Goal: Information Seeking & Learning: Learn about a topic

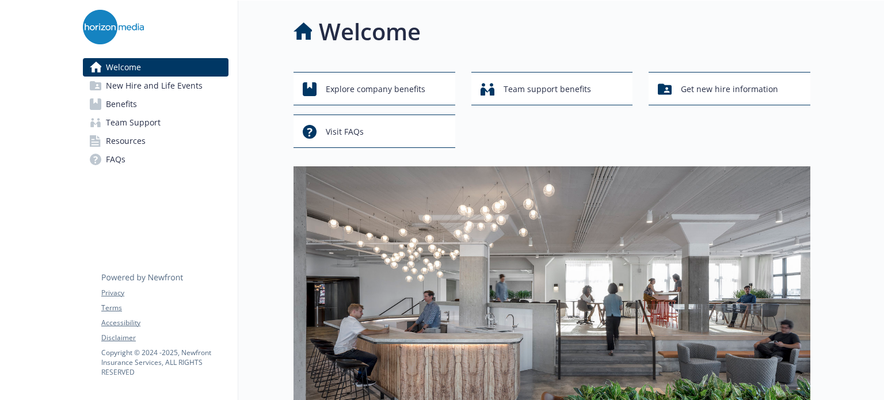
click at [125, 163] on span "FAQs" at bounding box center [116, 159] width 20 height 18
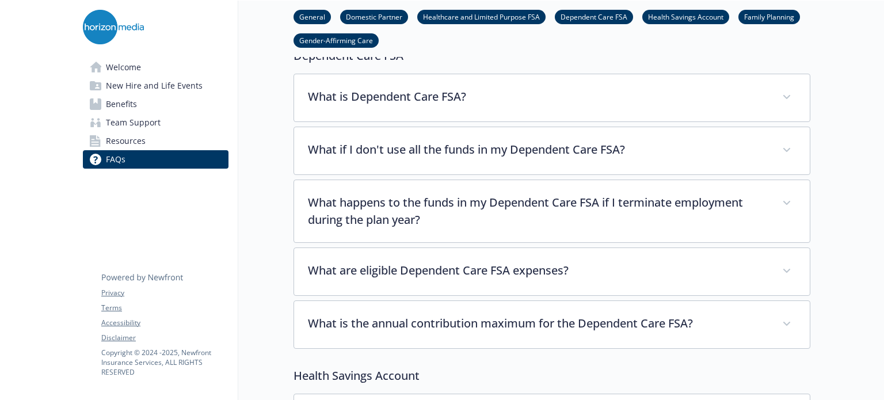
scroll to position [1151, 0]
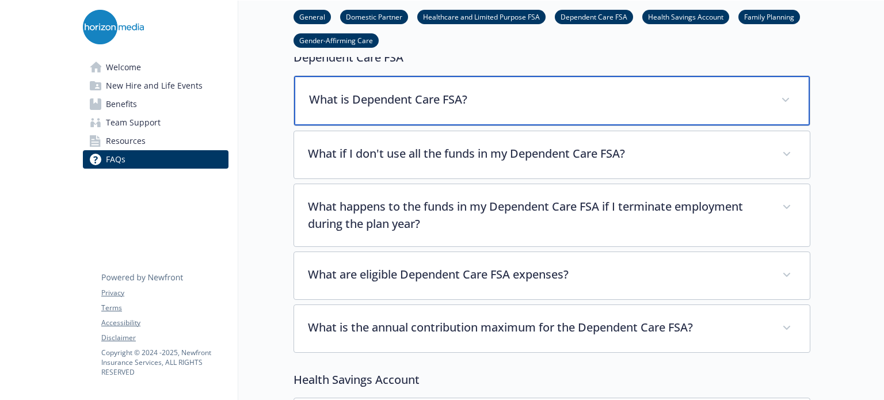
click at [375, 81] on div "What is Dependent Care FSA?" at bounding box center [552, 101] width 516 height 50
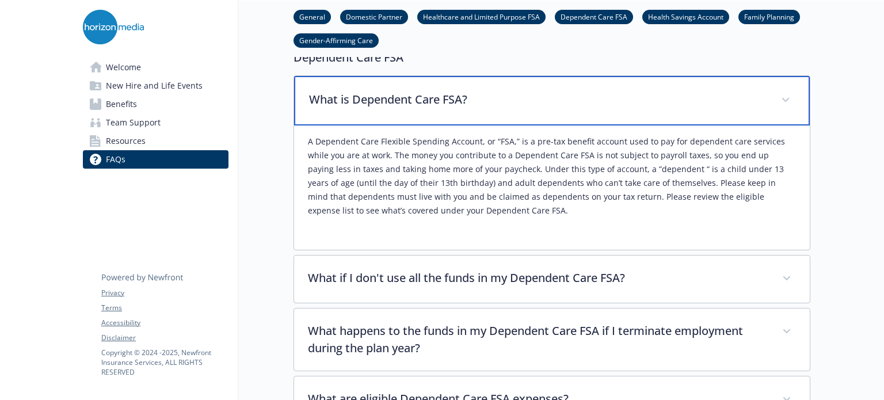
click at [375, 81] on div "What is Dependent Care FSA?" at bounding box center [552, 101] width 516 height 50
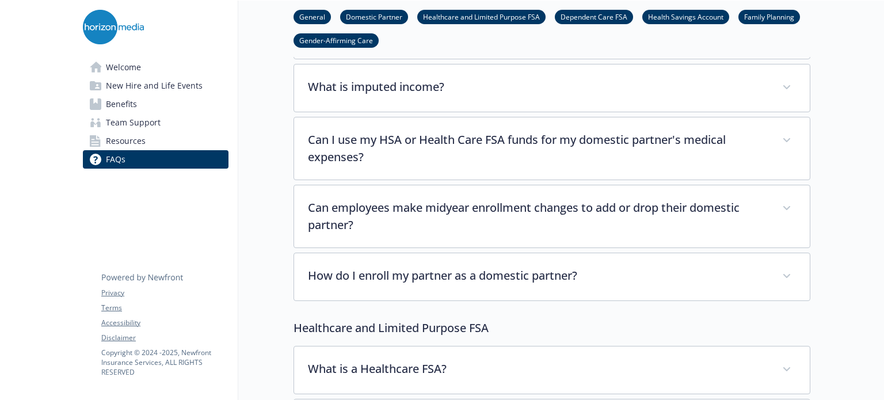
scroll to position [219, 0]
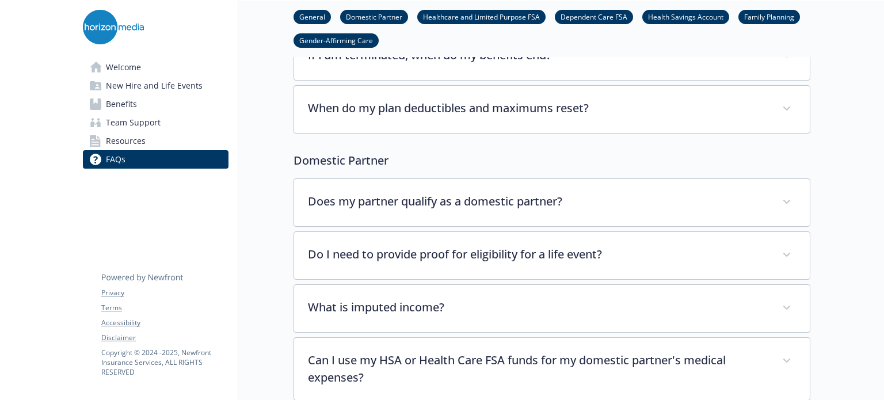
click at [327, 12] on link "General" at bounding box center [312, 16] width 37 height 11
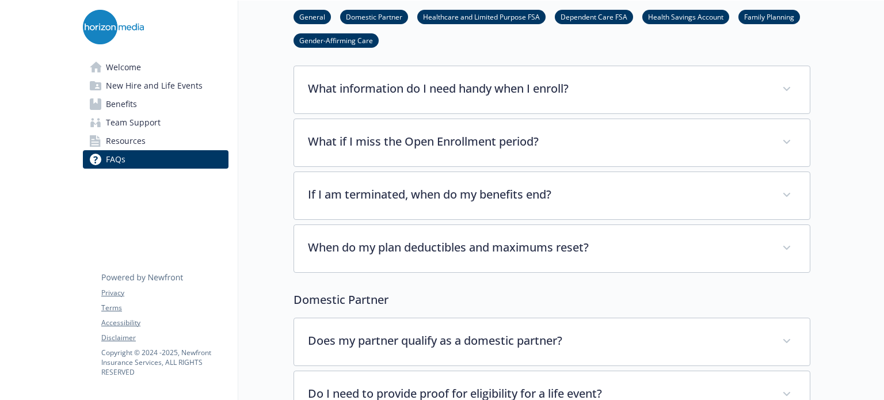
scroll to position [60, 9]
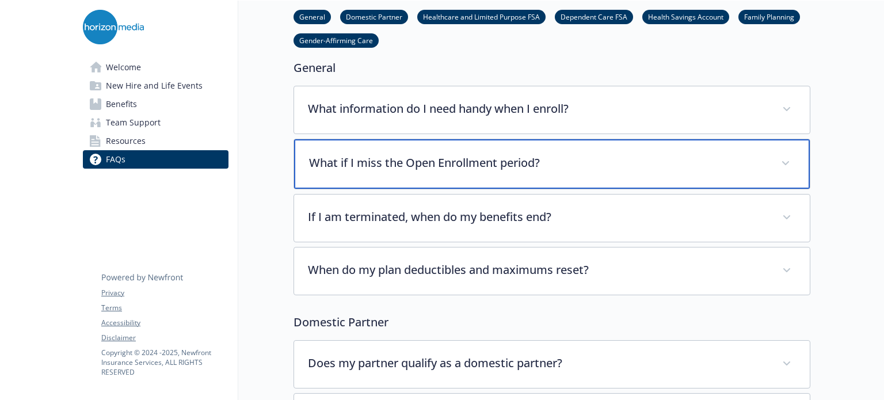
click at [405, 152] on div "What if I miss the Open Enrollment period?" at bounding box center [552, 164] width 516 height 50
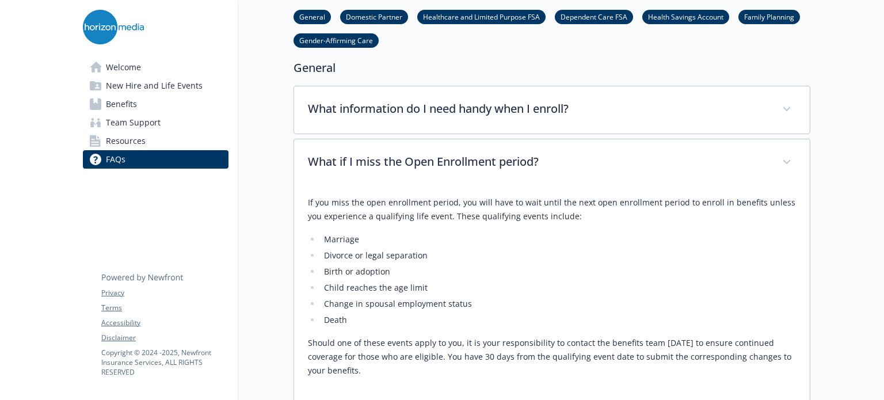
click at [451, 205] on p "If you miss the open enrollment period, you will have to wait until the next op…" at bounding box center [552, 210] width 488 height 28
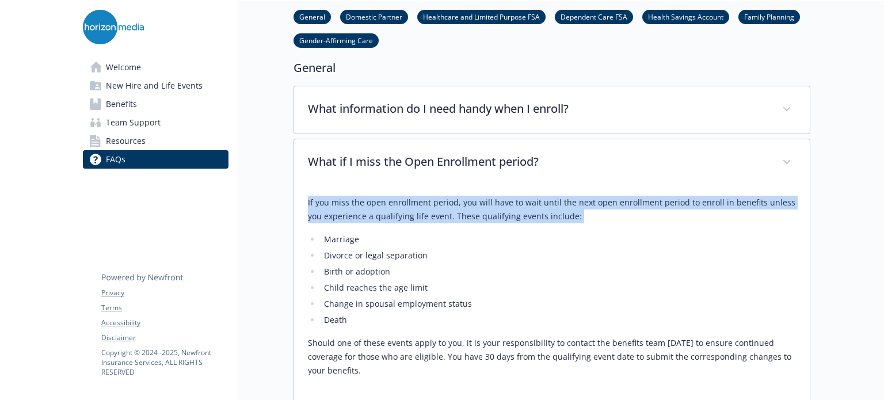
click at [451, 205] on p "If you miss the open enrollment period, you will have to wait until the next op…" at bounding box center [552, 210] width 488 height 28
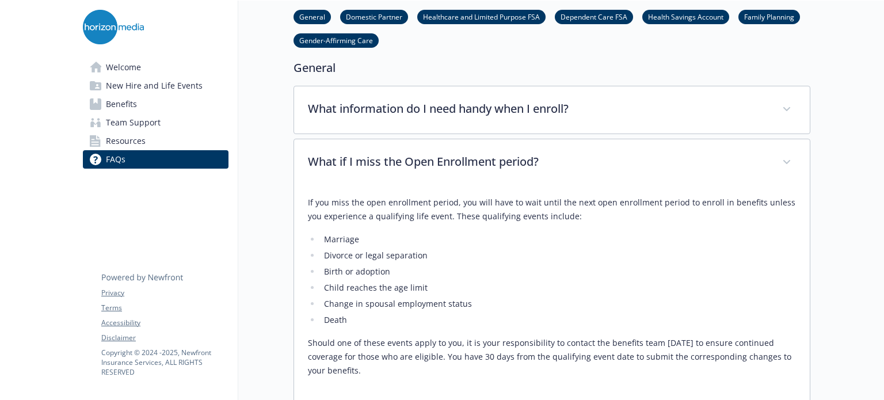
click at [321, 314] on li "Death" at bounding box center [559, 320] width 476 height 14
drag, startPoint x: 334, startPoint y: 349, endPoint x: 467, endPoint y: 376, distance: 136.2
click at [467, 376] on p "Should one of these events apply to you, it is your responsibility to contact t…" at bounding box center [552, 356] width 488 height 41
click at [497, 355] on p "Should one of these events apply to you, it is your responsibility to contact t…" at bounding box center [552, 356] width 488 height 41
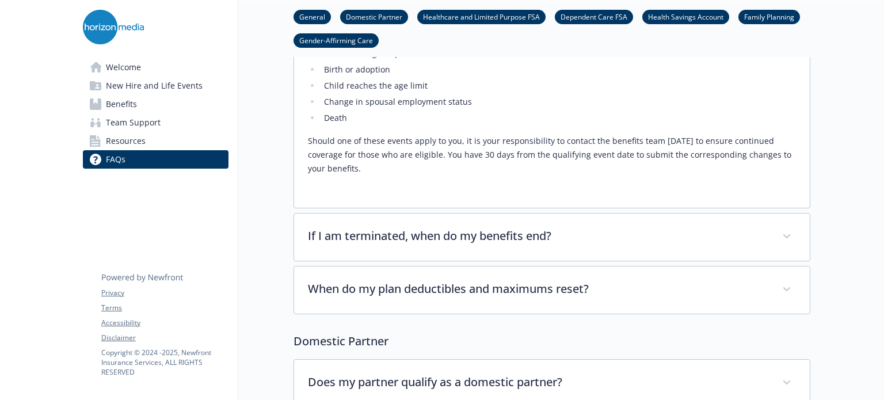
scroll to position [290, 9]
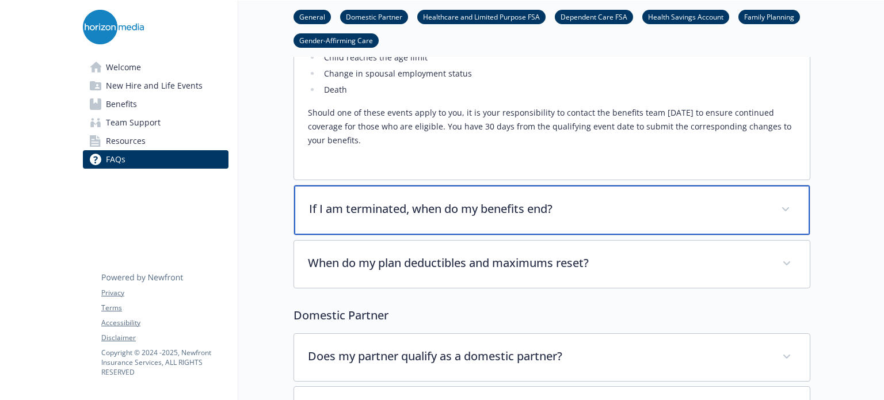
click at [461, 198] on div "If I am terminated, when do my benefits end?" at bounding box center [552, 210] width 516 height 50
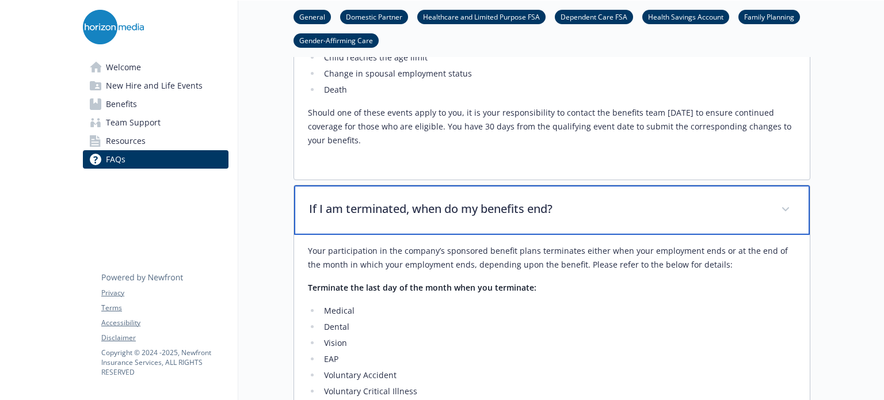
click at [461, 198] on div "If I am terminated, when do my benefits end?" at bounding box center [552, 210] width 516 height 50
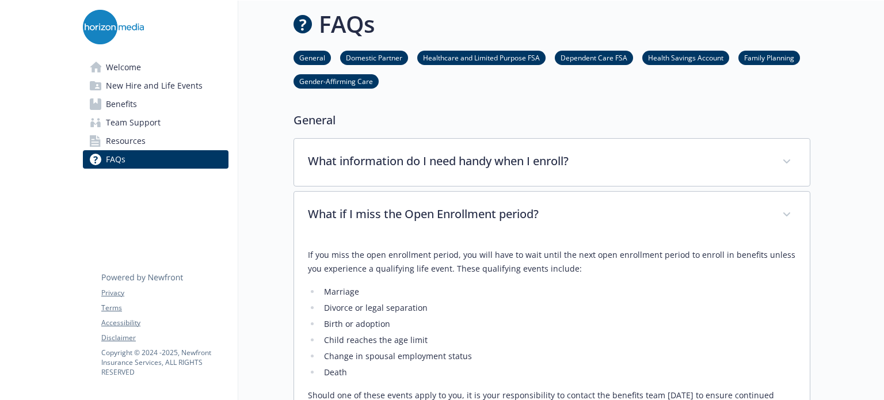
scroll to position [2, 9]
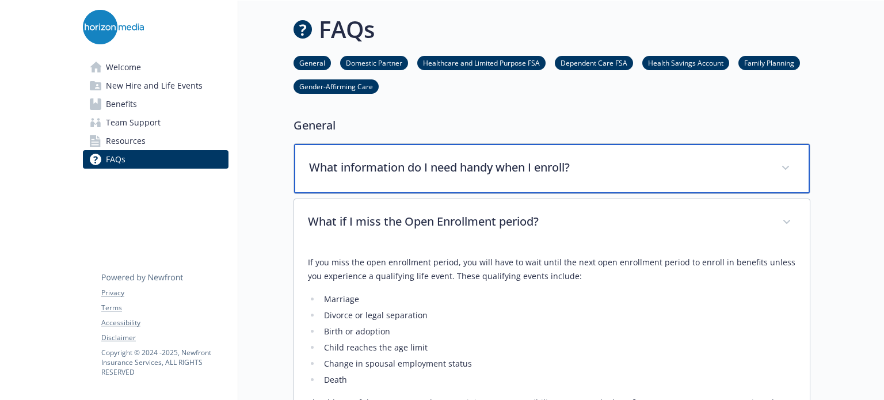
click at [447, 188] on div "What information do I need handy when I enroll?" at bounding box center [552, 169] width 516 height 50
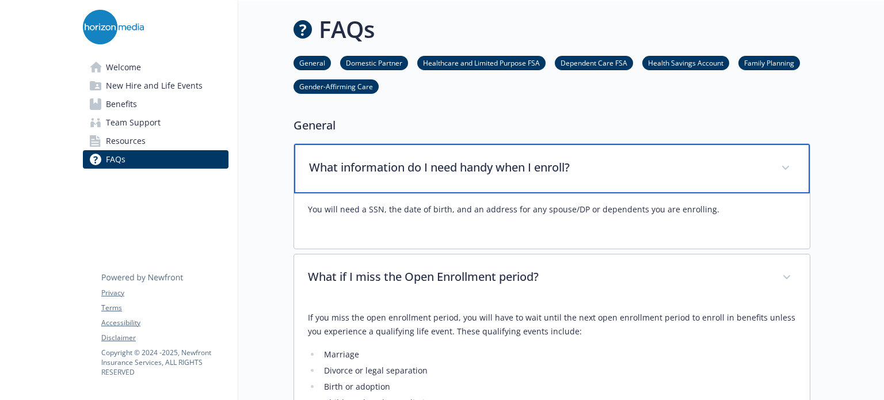
click at [447, 188] on div "What information do I need handy when I enroll?" at bounding box center [552, 169] width 516 height 50
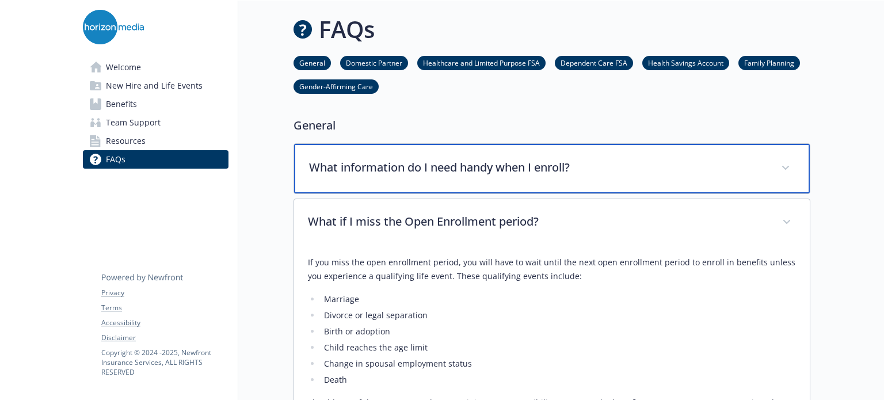
click at [447, 188] on div "What information do I need handy when I enroll?" at bounding box center [552, 169] width 516 height 50
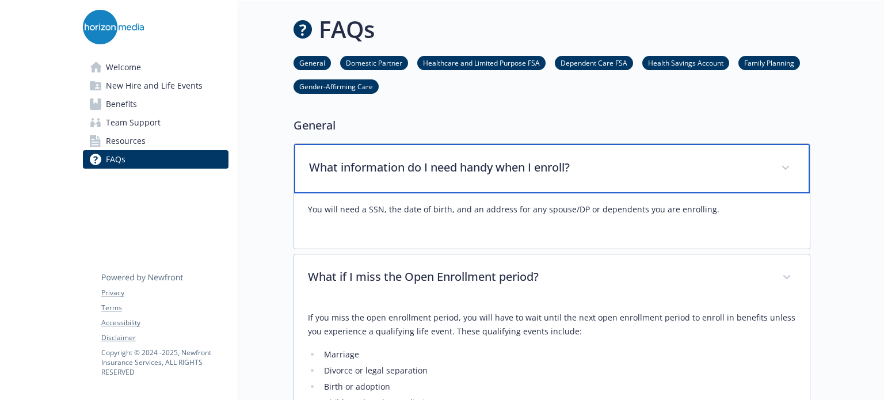
click at [447, 188] on div "What information do I need handy when I enroll?" at bounding box center [552, 169] width 516 height 50
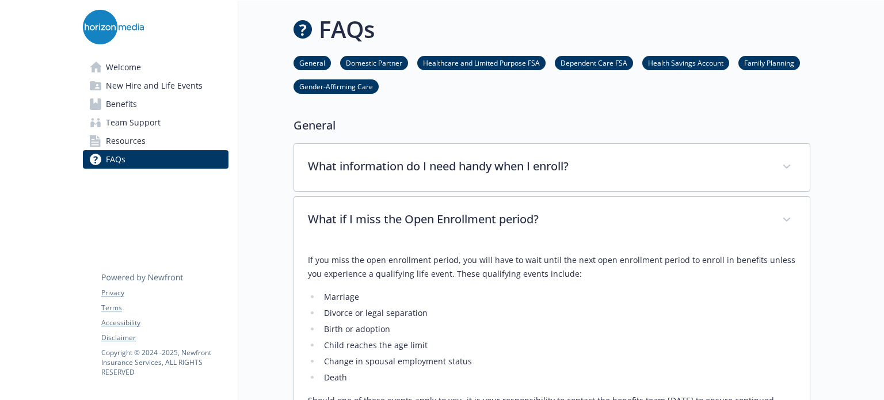
click at [114, 103] on span "Benefits" at bounding box center [121, 104] width 31 height 18
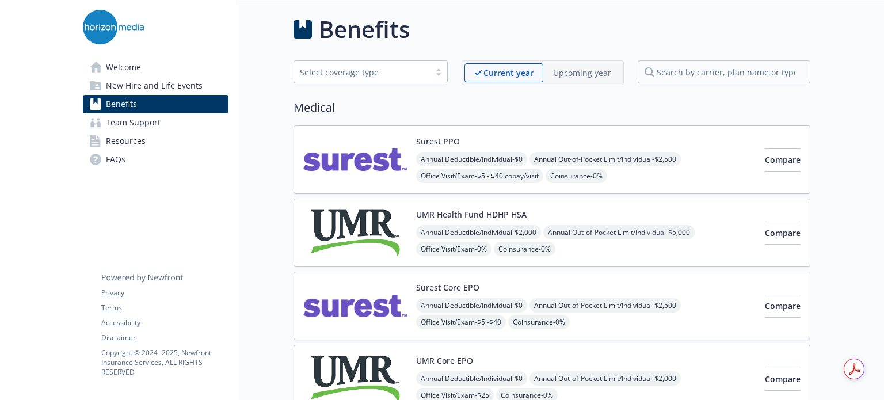
click at [309, 141] on img at bounding box center [355, 159] width 104 height 49
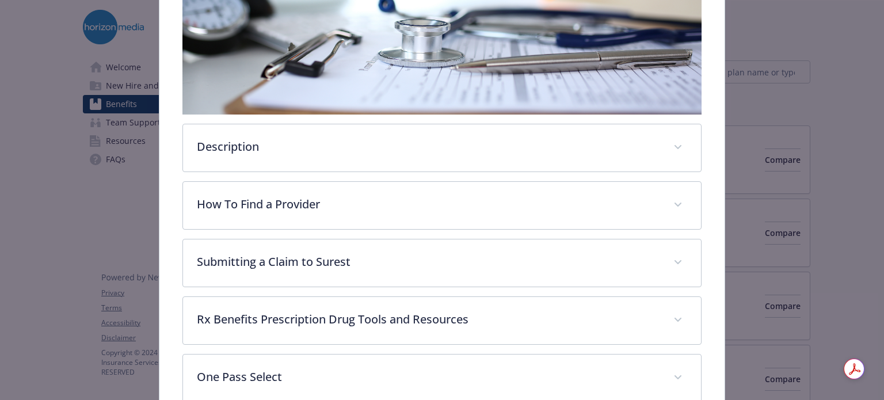
scroll to position [265, 0]
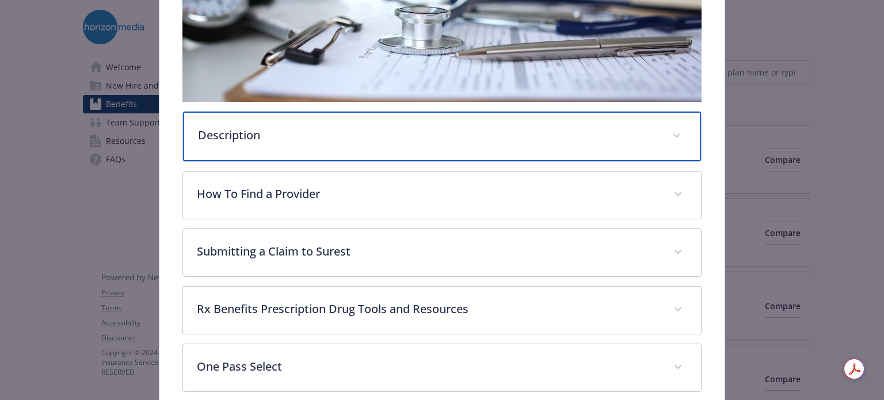
click at [309, 141] on div "Description" at bounding box center [442, 137] width 518 height 50
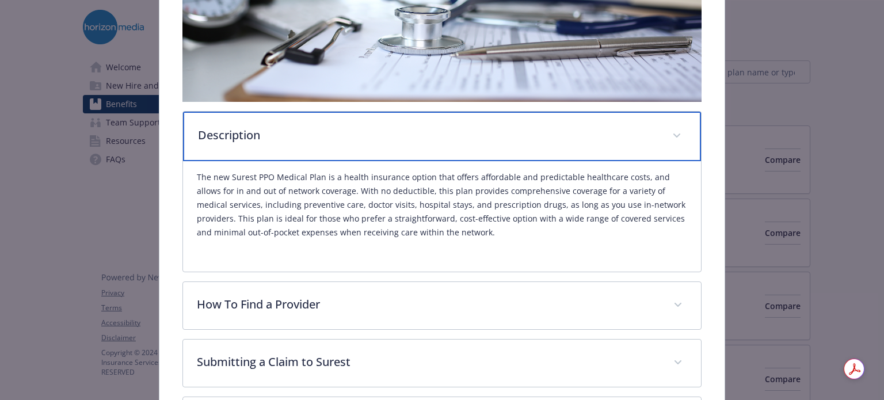
click at [309, 141] on p "Description" at bounding box center [428, 135] width 460 height 17
